Goal: Task Accomplishment & Management: Manage account settings

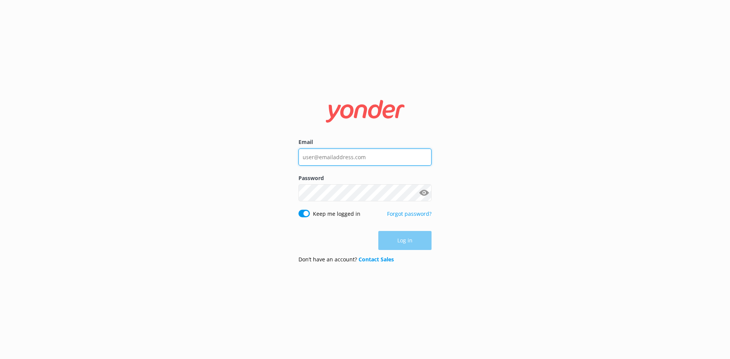
type input "[EMAIL_ADDRESS][DOMAIN_NAME]"
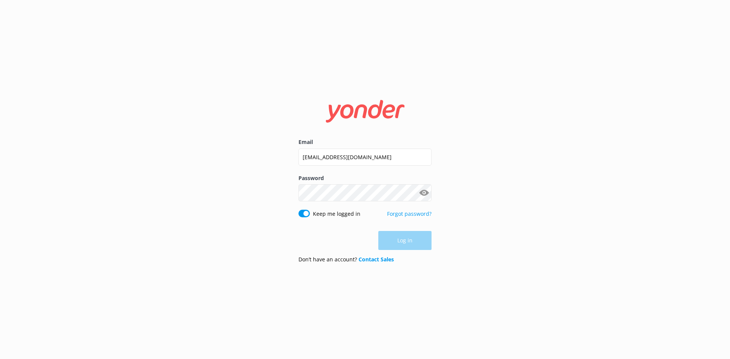
click at [408, 242] on div "Log in" at bounding box center [364, 240] width 133 height 19
click at [408, 241] on button "Log in" at bounding box center [404, 240] width 53 height 19
